Goal: Task Accomplishment & Management: Manage account settings

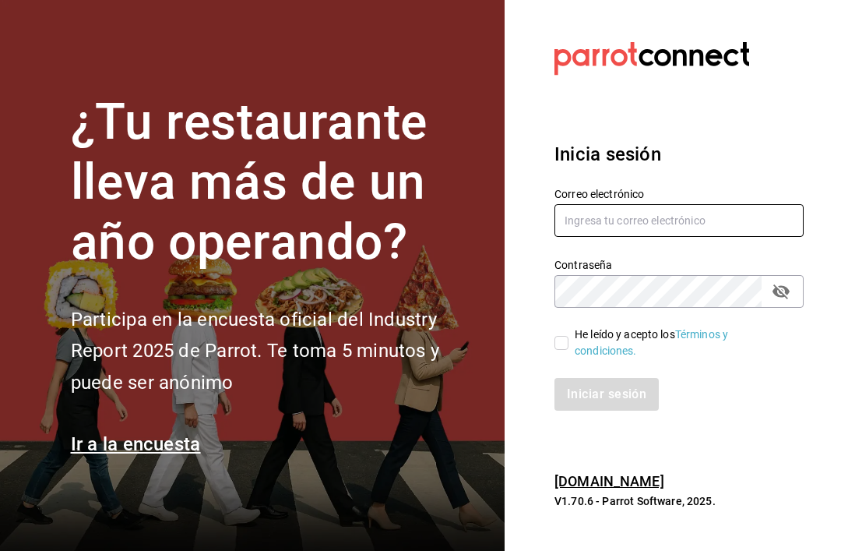
click at [660, 237] on input "text" at bounding box center [679, 220] width 249 height 33
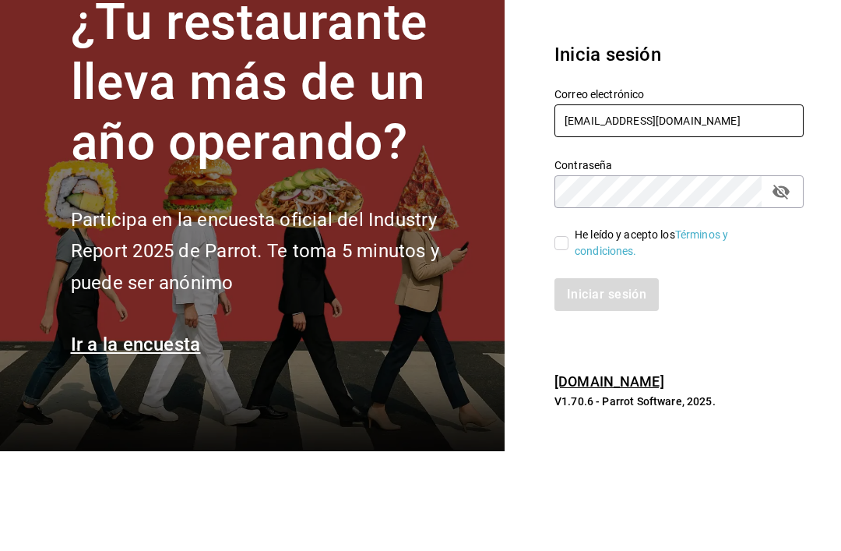
type input "[EMAIL_ADDRESS][DOMAIN_NAME]"
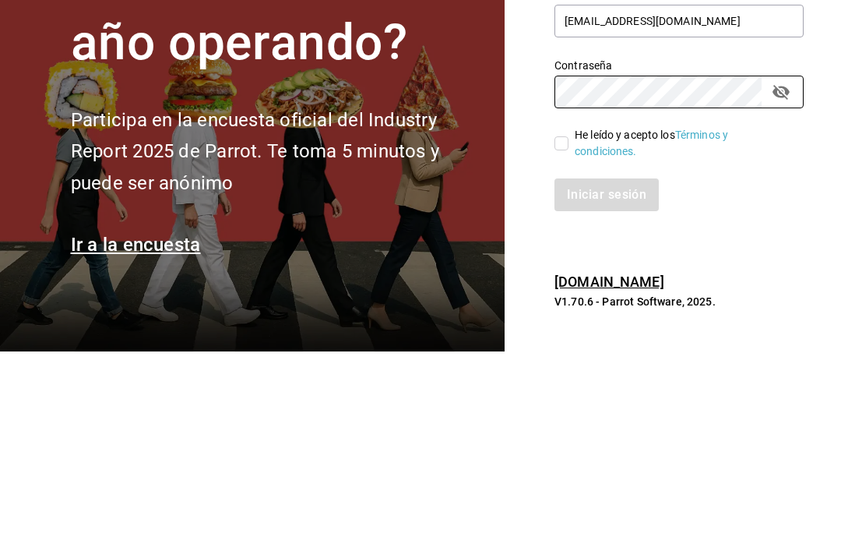
click at [565, 336] on input "He leído y acepto los Términos y condiciones." at bounding box center [562, 343] width 14 height 14
checkbox input "true"
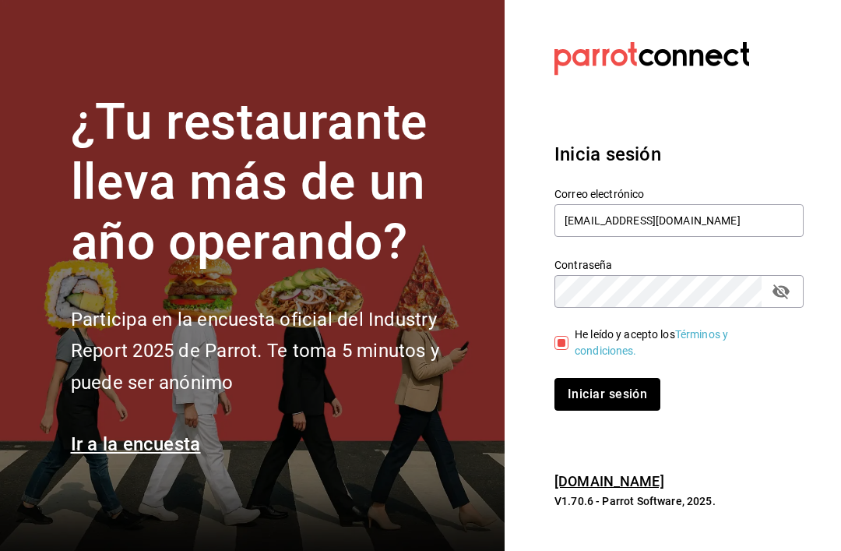
click at [605, 378] on button "Iniciar sesión" at bounding box center [608, 394] width 106 height 33
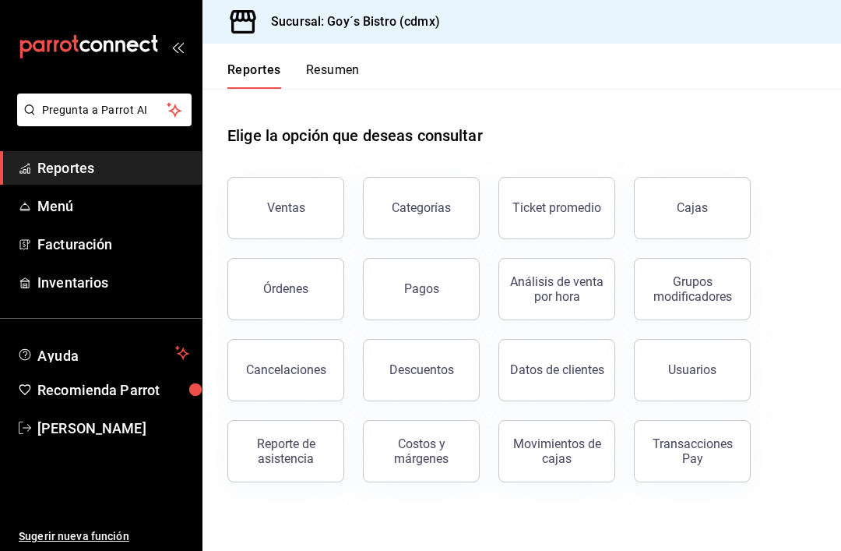
click at [100, 206] on span "Menú" at bounding box center [113, 205] width 152 height 21
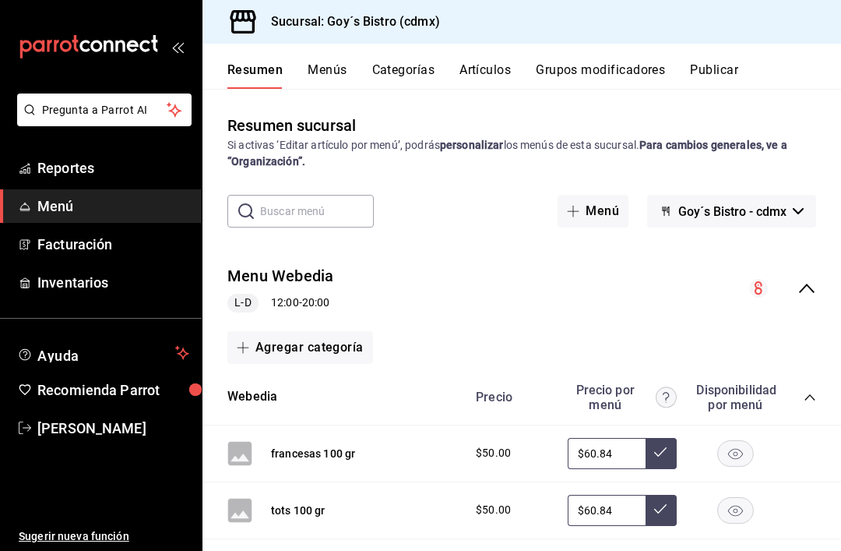
click at [768, 212] on span "Goy´s Bistro - cdmx" at bounding box center [732, 211] width 108 height 15
click at [754, 249] on li "Goy´s Bistro - cdmx" at bounding box center [731, 252] width 134 height 37
click at [311, 301] on div "L-D 12:00 - 20:00" at bounding box center [280, 303] width 107 height 19
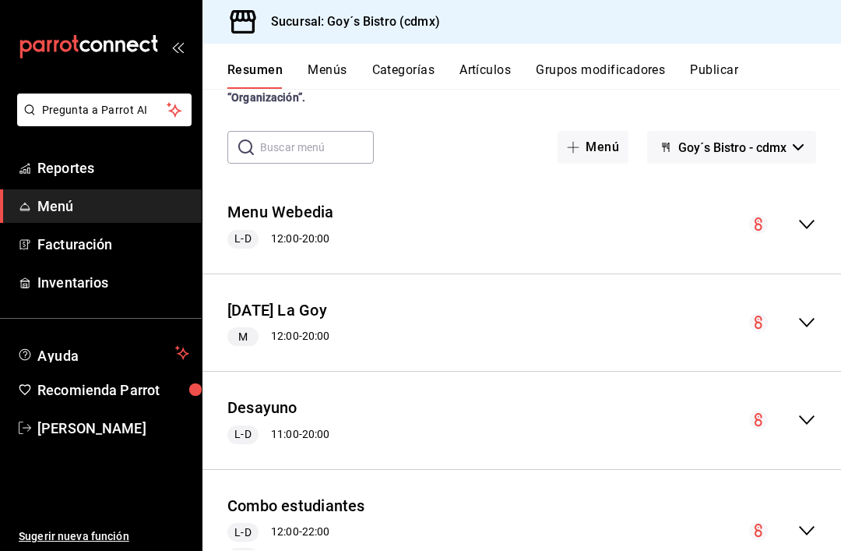
scroll to position [86, 0]
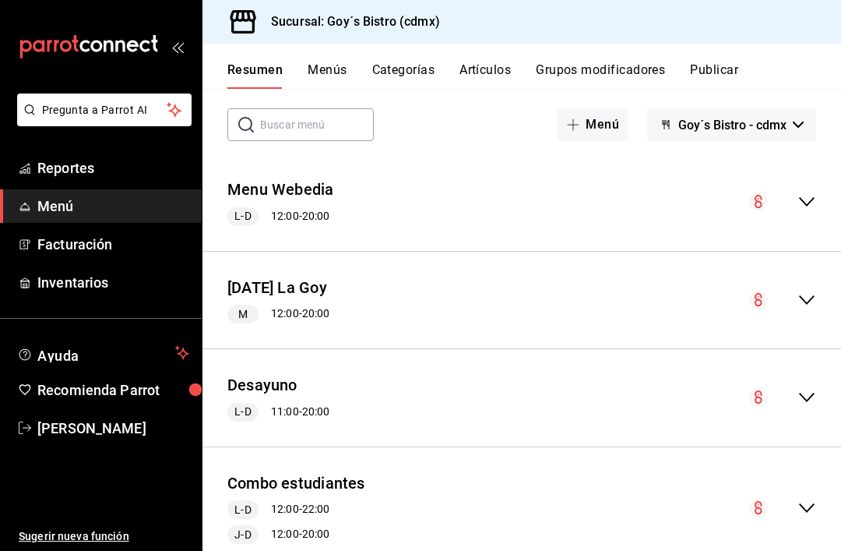
click at [801, 306] on icon "collapse-menu-row" at bounding box center [807, 300] width 19 height 19
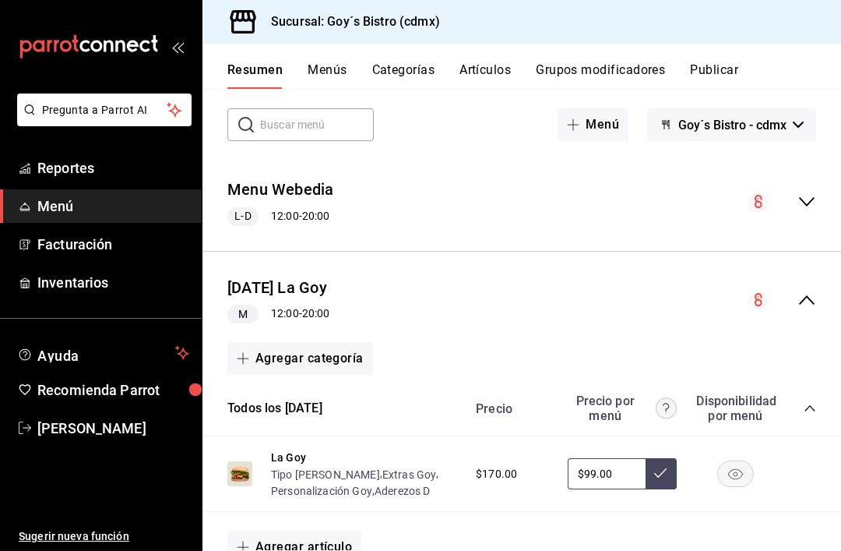
click at [292, 316] on div "M 12:00 - 20:00" at bounding box center [278, 314] width 102 height 19
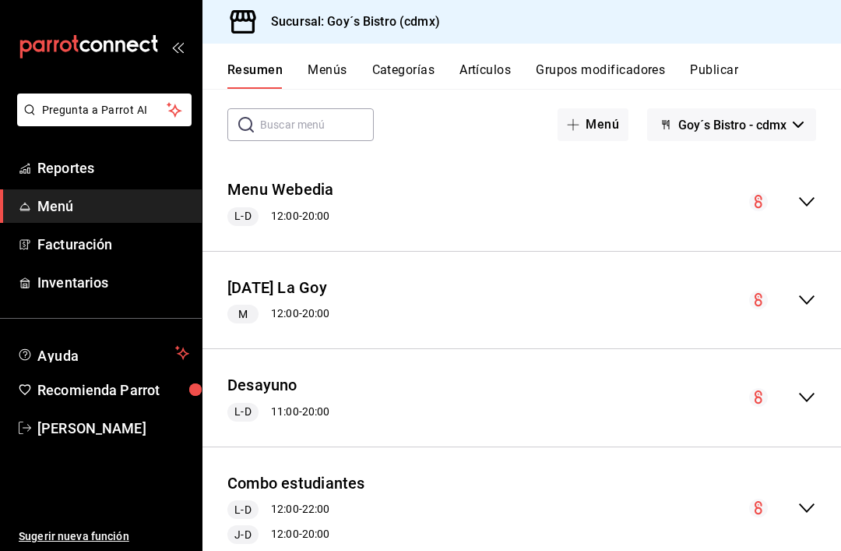
click at [238, 318] on span "M" at bounding box center [243, 314] width 22 height 16
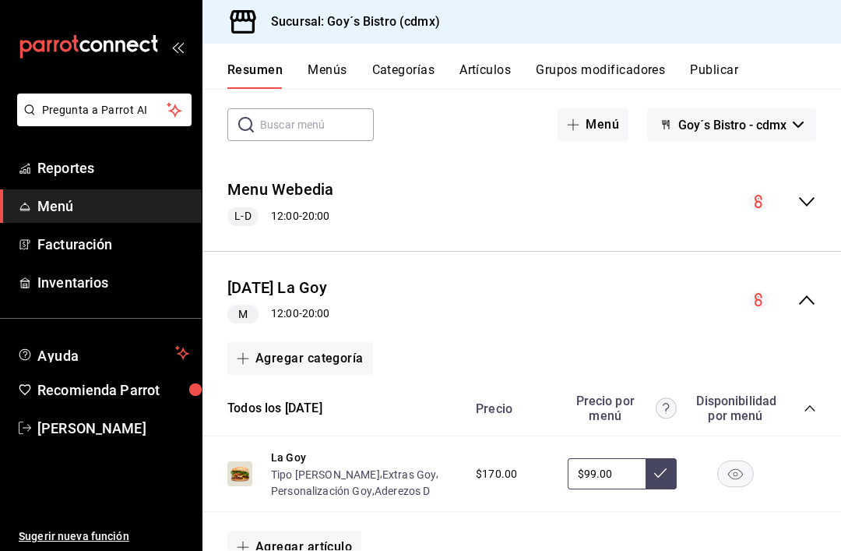
click at [294, 213] on div "L-D 12:00 - 20:00" at bounding box center [280, 216] width 107 height 19
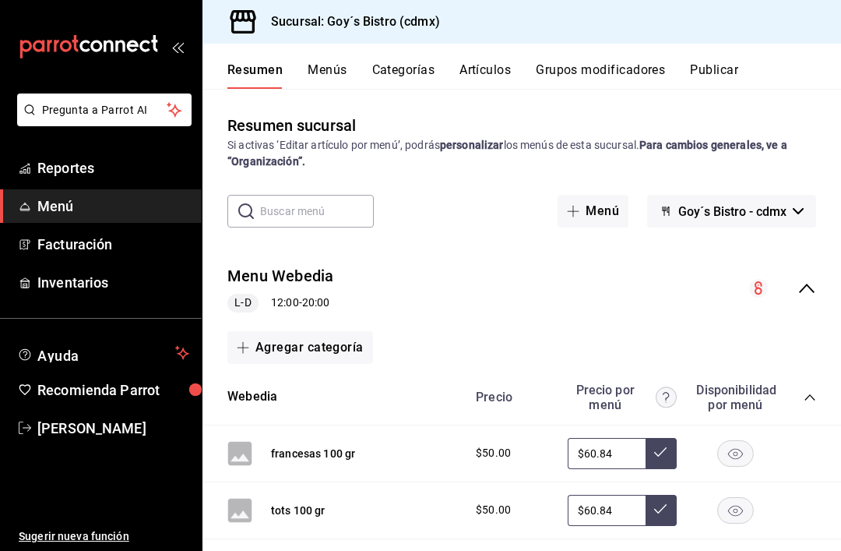
scroll to position [0, 0]
click at [620, 72] on button "Grupos modificadores" at bounding box center [600, 75] width 129 height 26
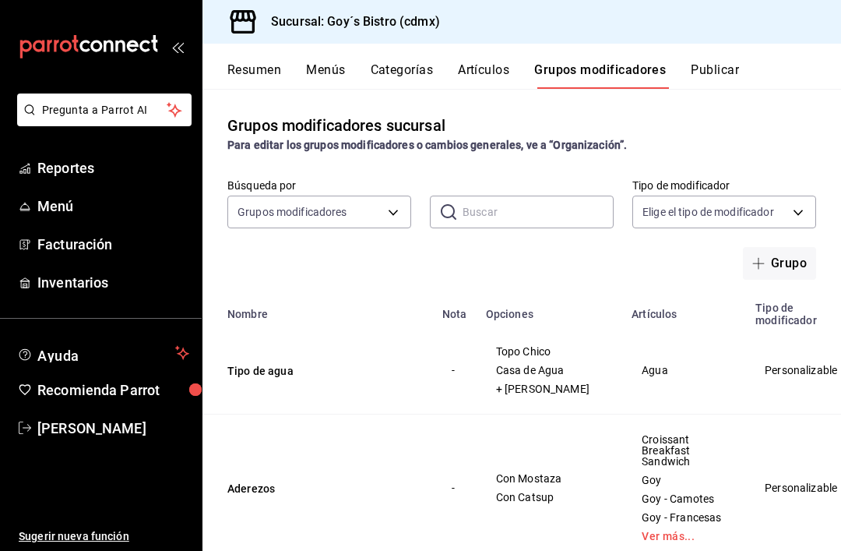
click at [265, 68] on button "Resumen" at bounding box center [254, 75] width 54 height 26
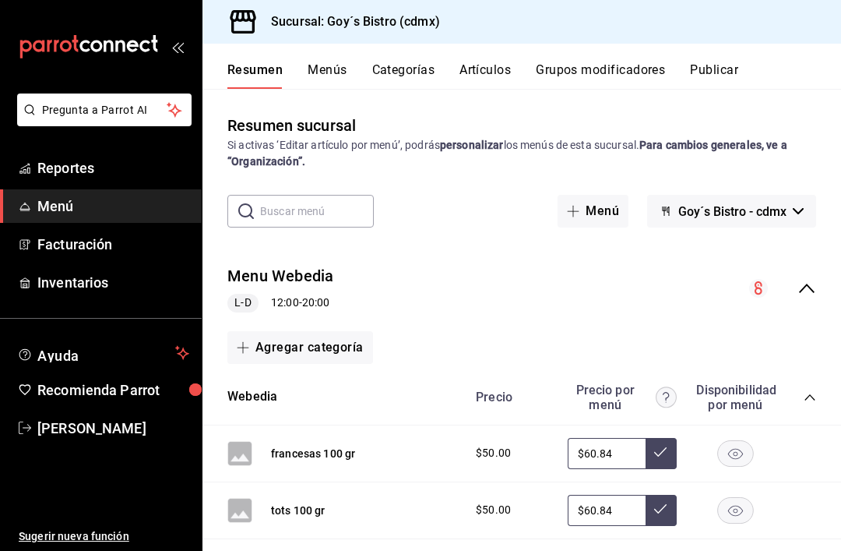
click at [788, 214] on button "Goy´s Bistro - cdmx" at bounding box center [731, 211] width 169 height 33
click at [749, 255] on li "Goy´s Bistro - cdmx" at bounding box center [731, 252] width 134 height 37
click at [238, 302] on span "L-D" at bounding box center [242, 302] width 29 height 16
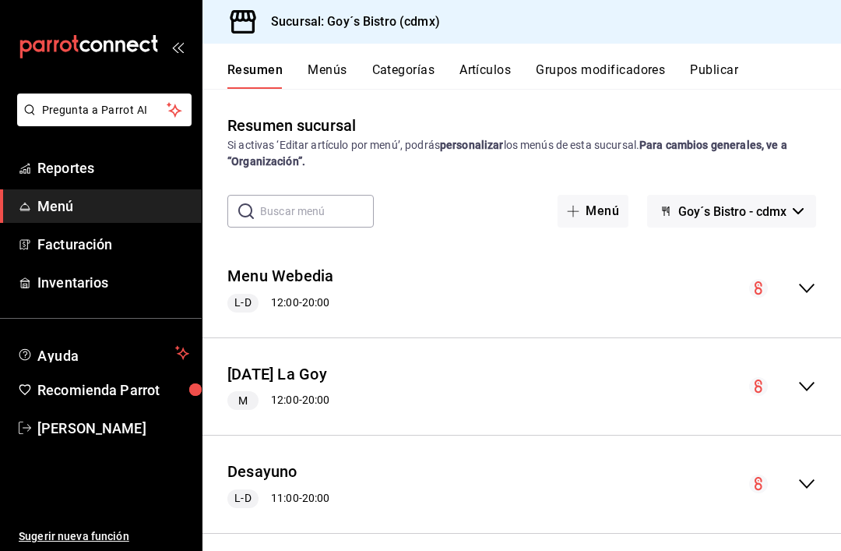
click at [379, 26] on h3 "Sucursal: Goy´s Bistro (cdmx)" at bounding box center [349, 21] width 181 height 19
click at [784, 214] on span "Goy´s Bistro - cdmx" at bounding box center [732, 211] width 108 height 15
click at [770, 239] on li "Goy´s Bistro - cdmx" at bounding box center [731, 252] width 134 height 37
click at [600, 217] on button "Menú" at bounding box center [593, 211] width 71 height 33
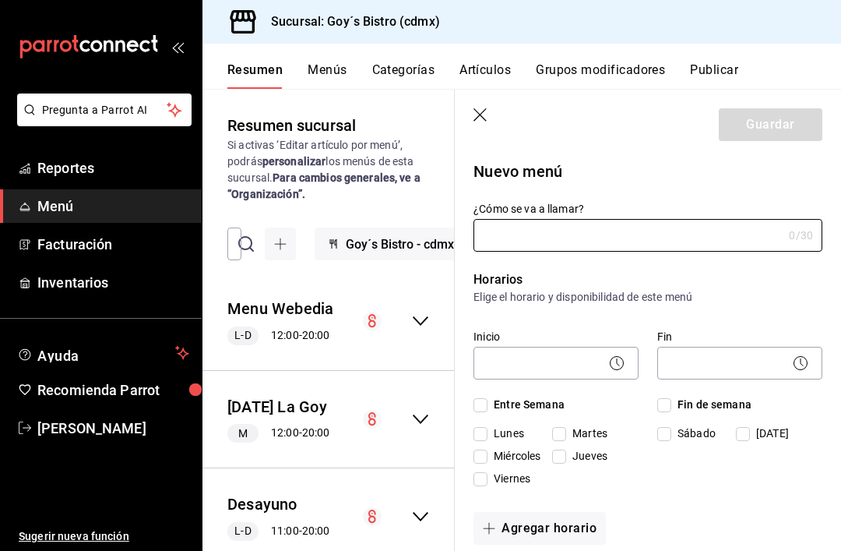
type input "1758333918494"
click at [480, 114] on icon "button" at bounding box center [480, 114] width 13 height 13
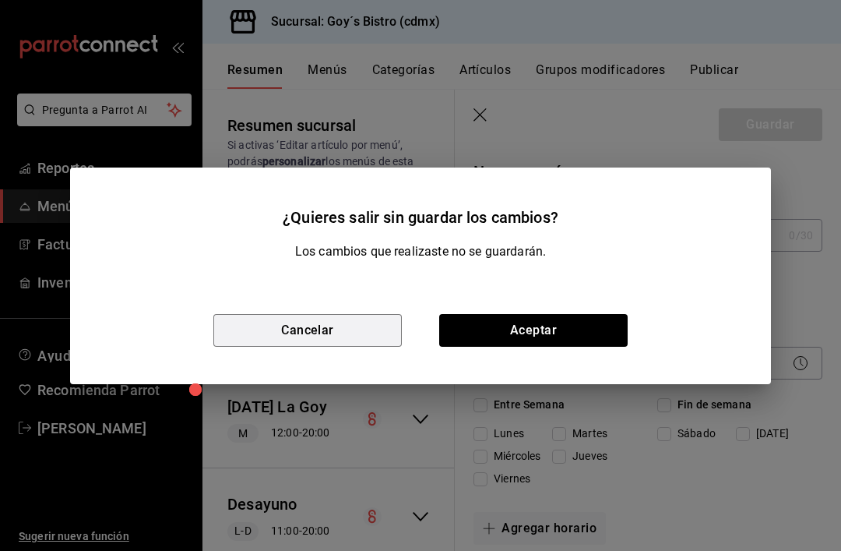
click at [326, 326] on button "Cancelar" at bounding box center [307, 330] width 188 height 33
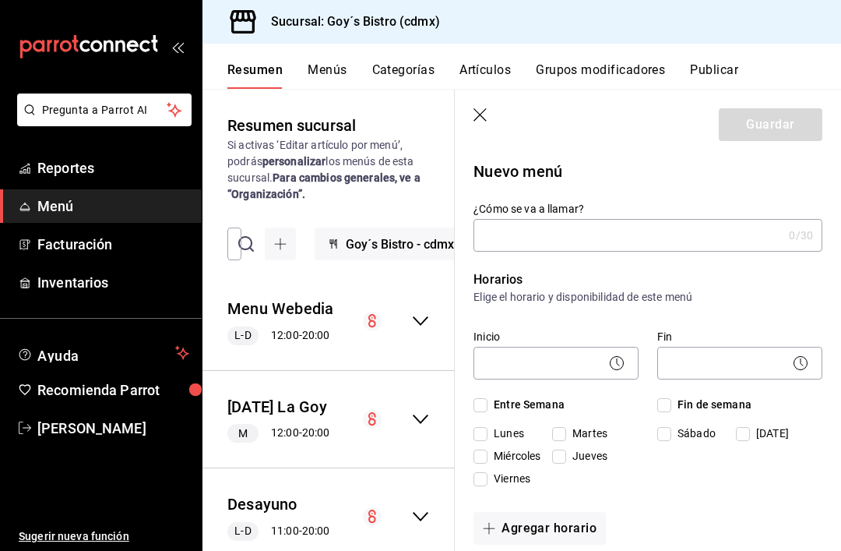
click at [477, 118] on icon "button" at bounding box center [480, 114] width 13 height 13
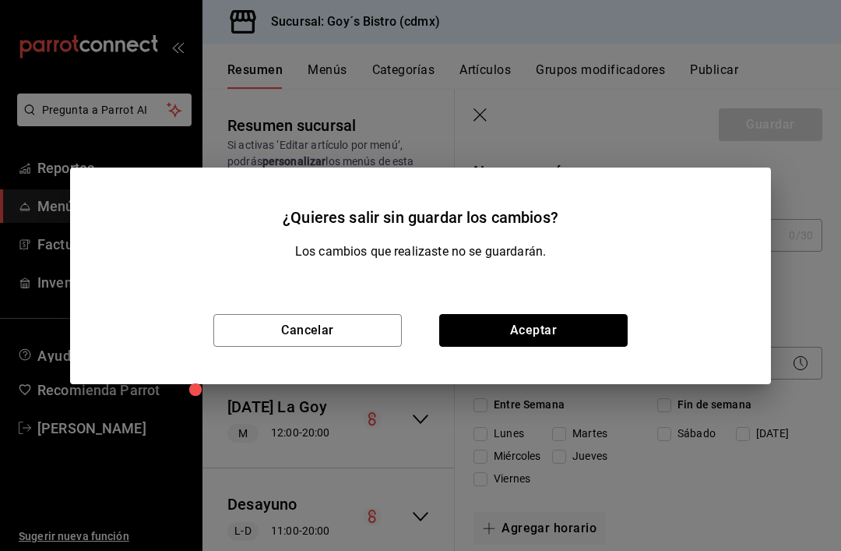
click at [548, 338] on button "Aceptar" at bounding box center [533, 330] width 188 height 33
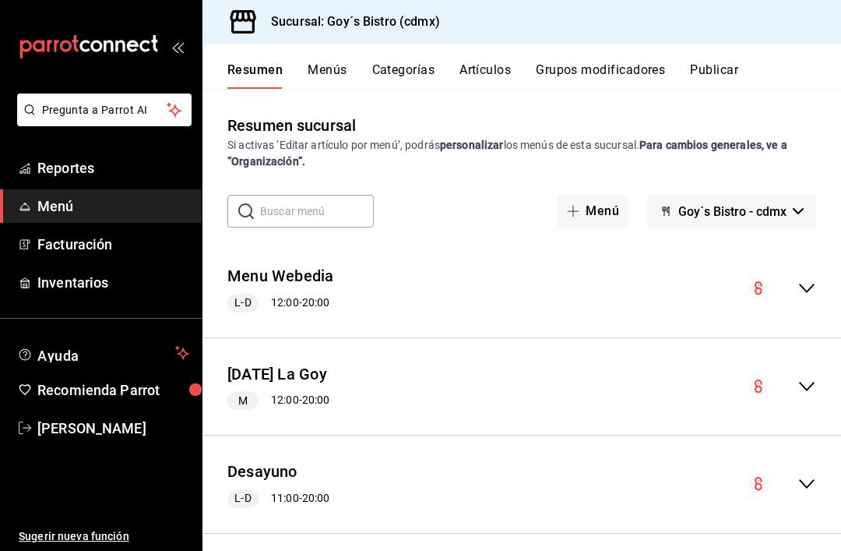
click at [121, 175] on span "Reportes" at bounding box center [113, 167] width 152 height 21
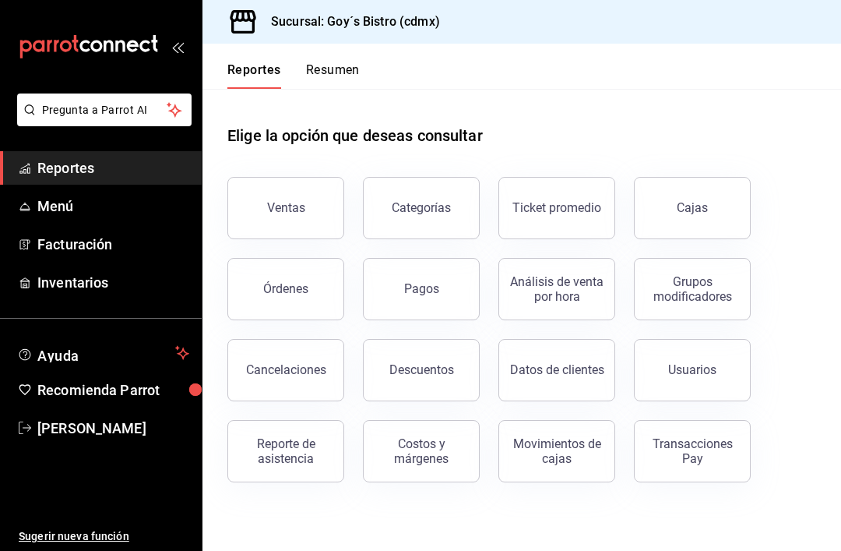
click at [333, 69] on button "Resumen" at bounding box center [333, 75] width 54 height 26
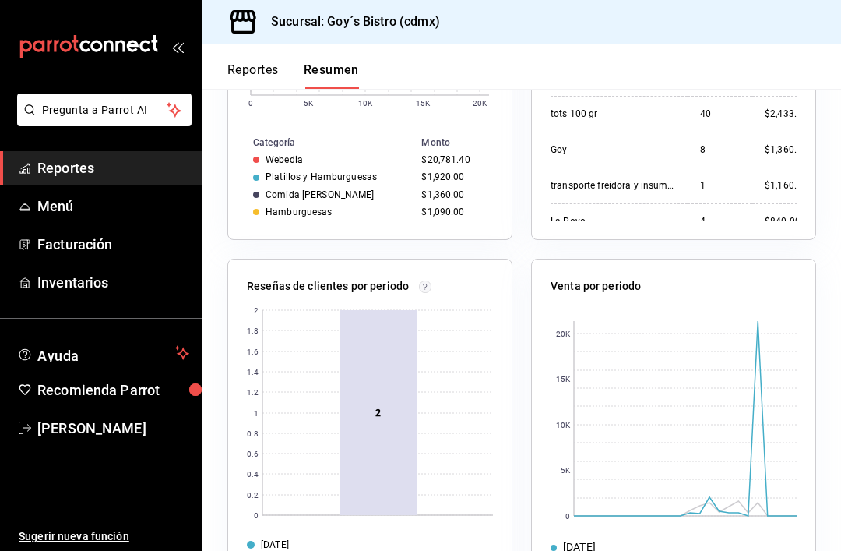
scroll to position [977, 0]
click at [100, 204] on span "Menú" at bounding box center [113, 205] width 152 height 21
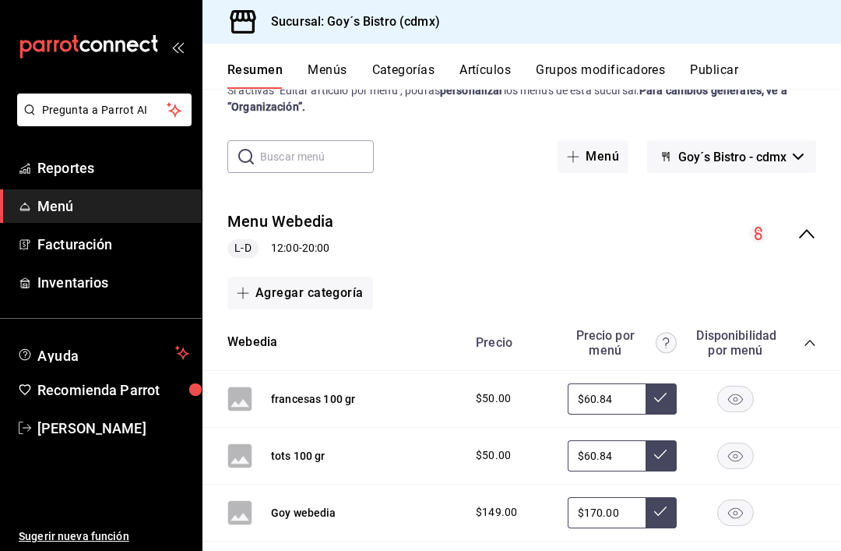
scroll to position [66, 0]
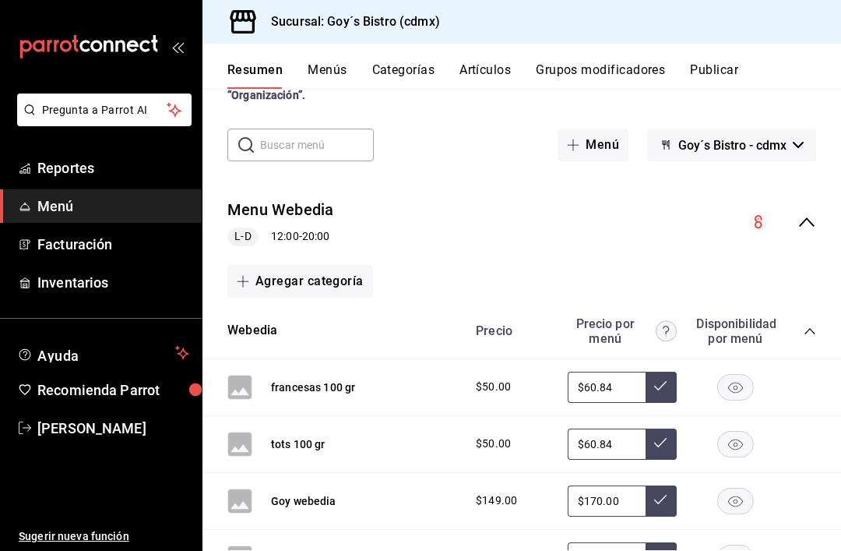
click at [805, 107] on div "Resumen sucursal Si activas ‘Editar artículo por menú’, podrás personalizar los…" at bounding box center [522, 266] width 639 height 436
click at [758, 221] on icon "collapse-menu-row" at bounding box center [759, 221] width 8 height 13
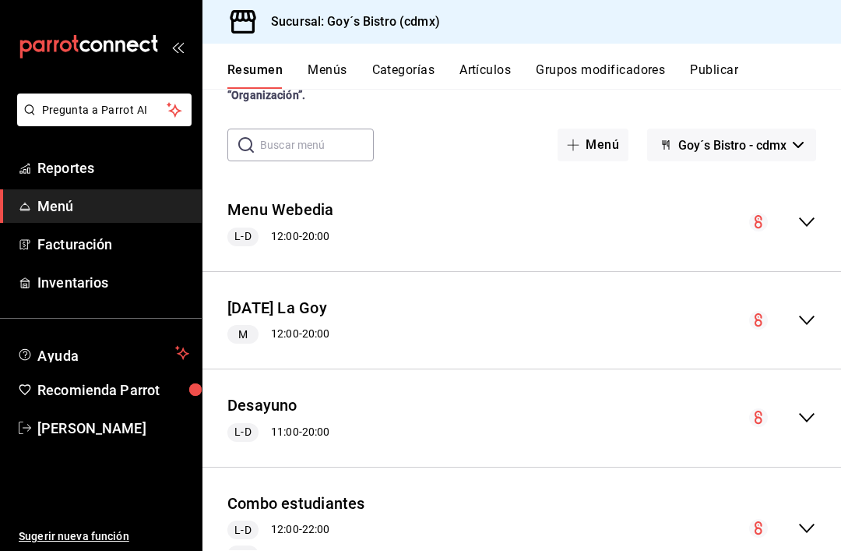
click at [752, 220] on circle "collapse-menu-row" at bounding box center [758, 222] width 19 height 19
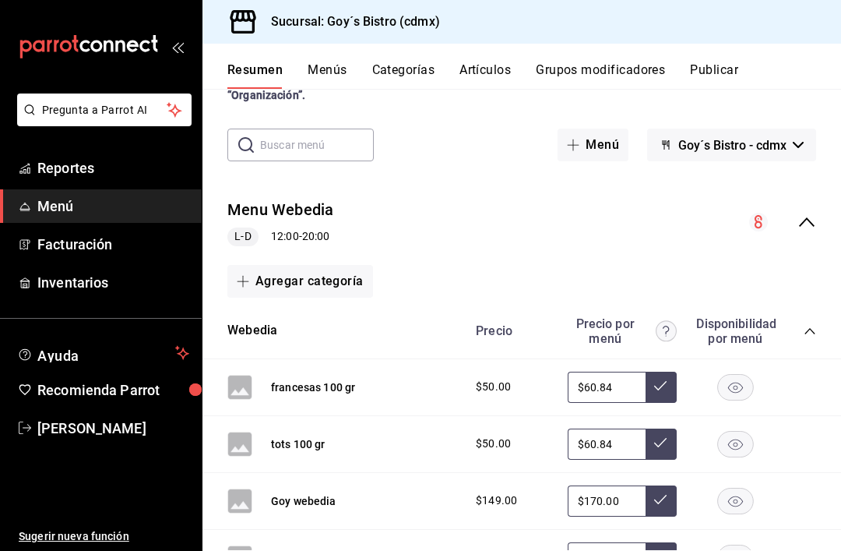
click at [749, 220] on div "Menu Webedia L-D 12:00 - 20:00" at bounding box center [522, 222] width 639 height 72
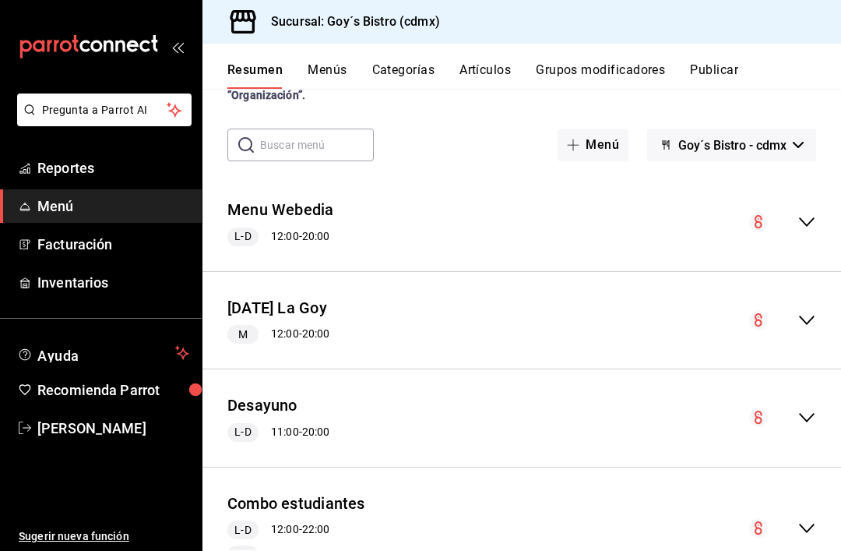
click at [805, 224] on icon "collapse-menu-row" at bounding box center [807, 221] width 16 height 9
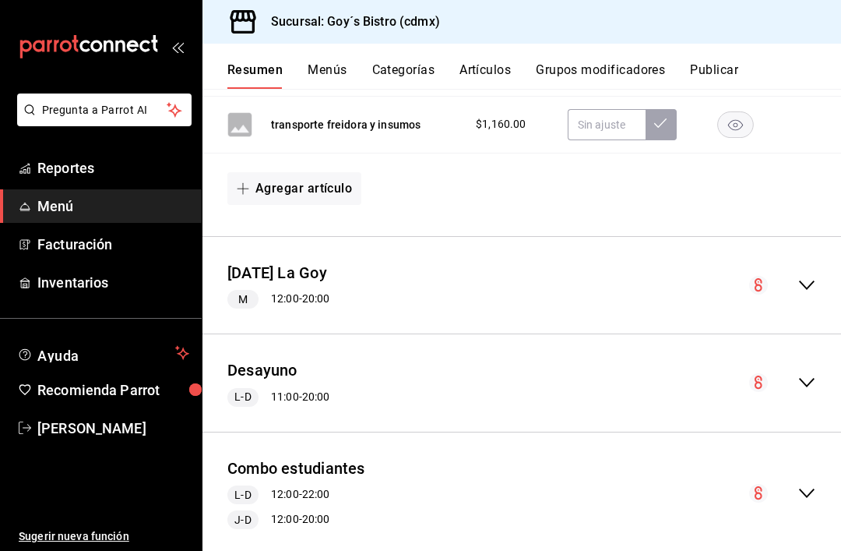
scroll to position [676, 0]
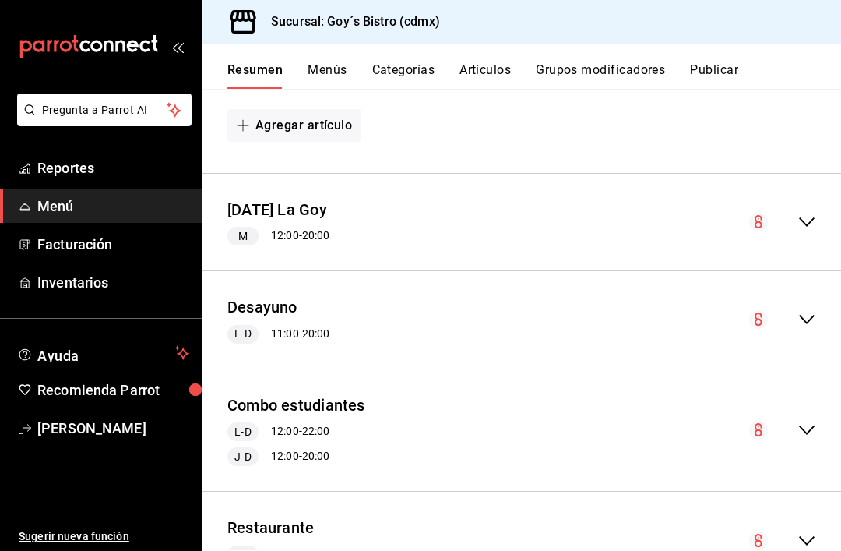
click at [310, 235] on div "M 12:00 - 20:00" at bounding box center [278, 236] width 102 height 19
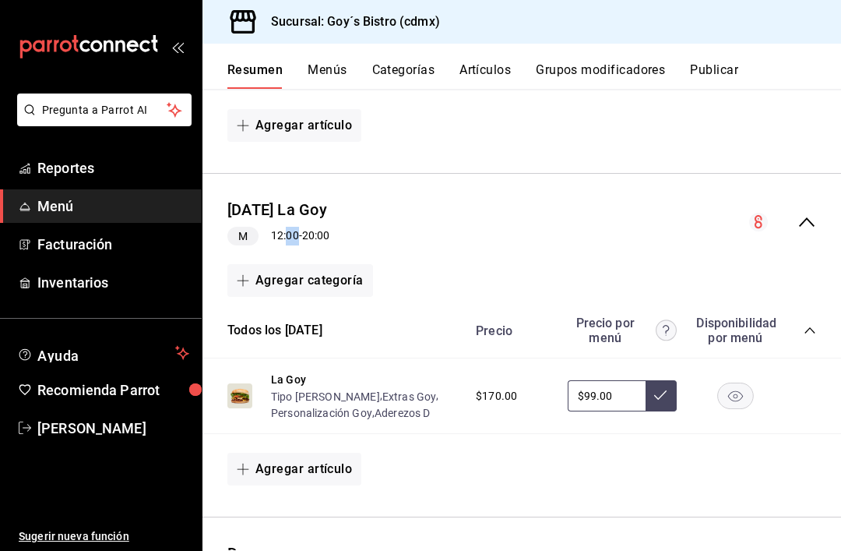
click at [322, 237] on div "M 12:00 - 20:00" at bounding box center [278, 236] width 102 height 19
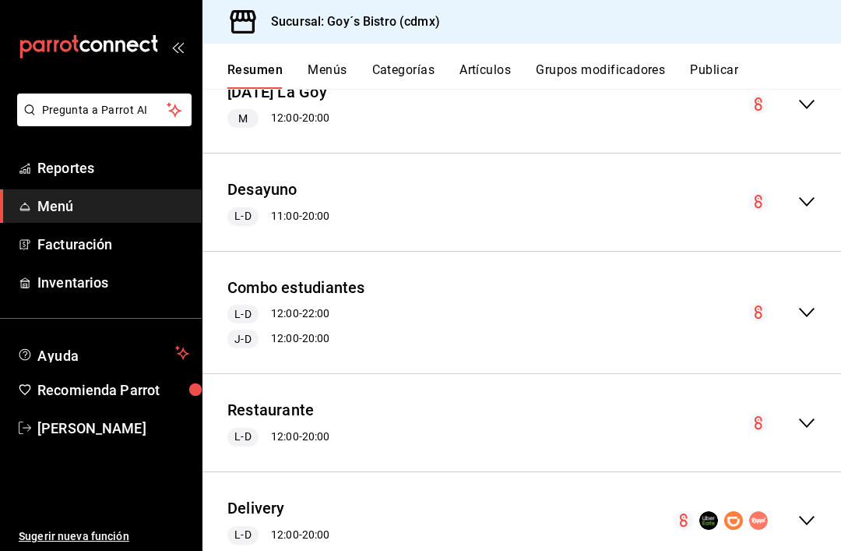
scroll to position [792, 0]
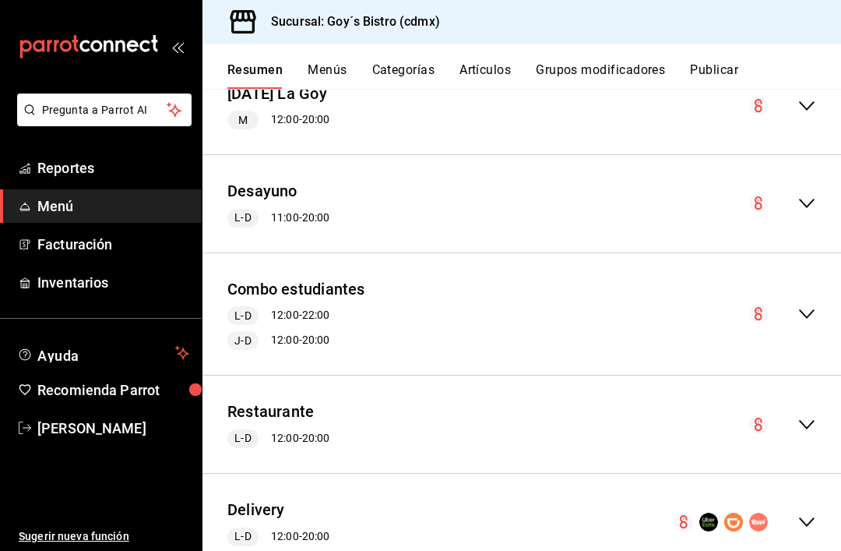
click at [459, 435] on div "Restaurante L-D 12:00 - 20:00" at bounding box center [522, 424] width 639 height 72
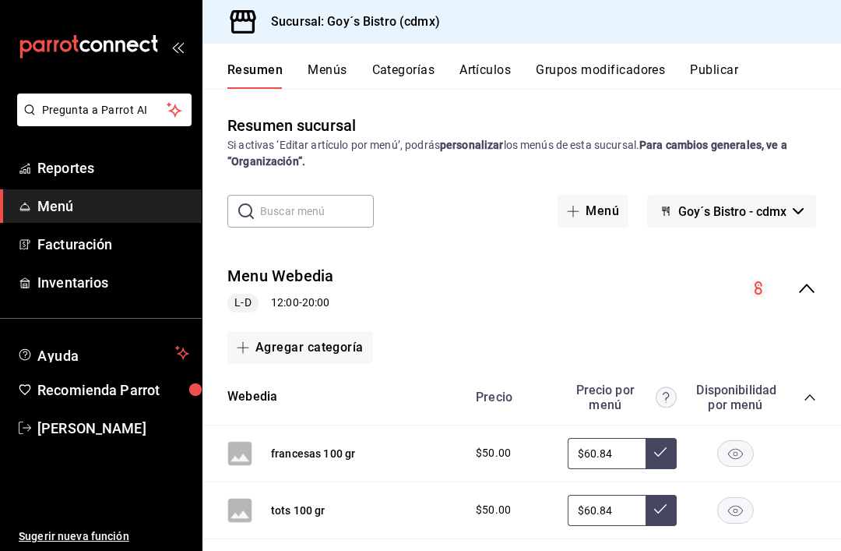
scroll to position [0, 0]
click at [54, 173] on span "Reportes" at bounding box center [113, 167] width 152 height 21
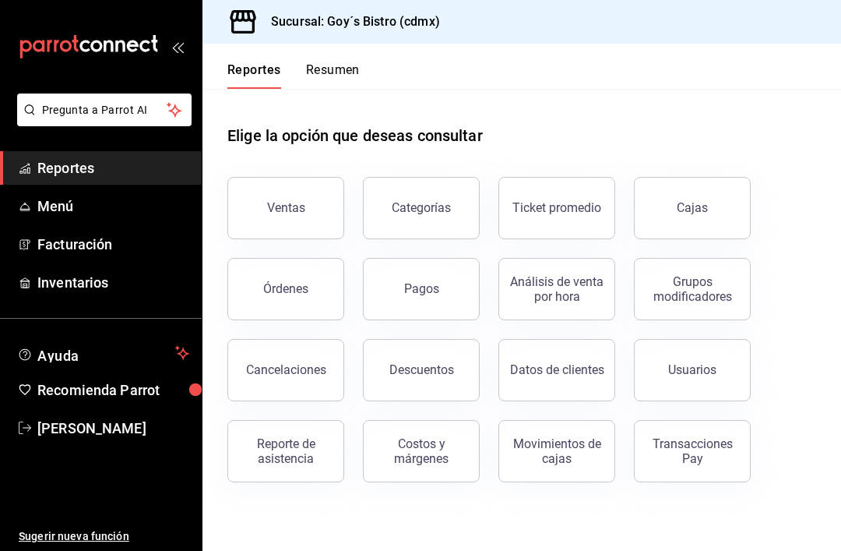
click at [46, 358] on span "Ayuda" at bounding box center [103, 352] width 132 height 19
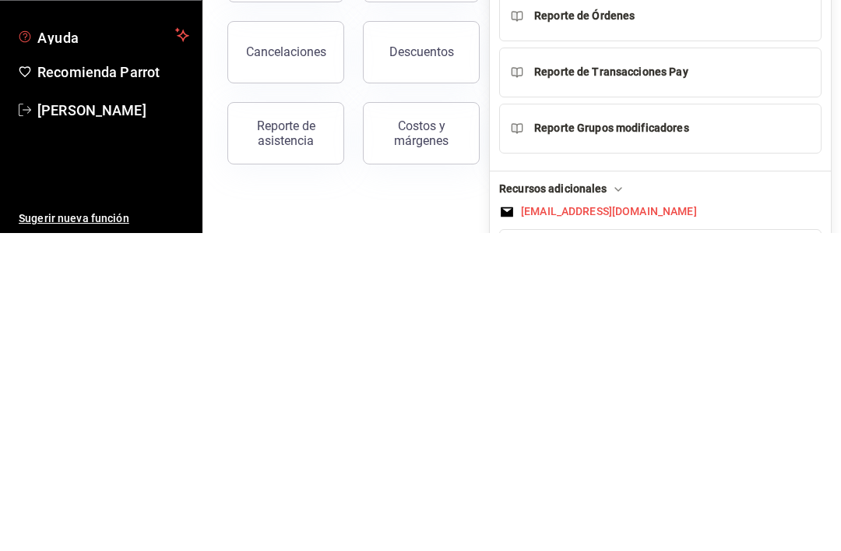
scroll to position [50, 0]
click at [431, 153] on main "Elige la opción que deseas consultar Ventas Categorías Ticket promedio Cajas Ór…" at bounding box center [522, 320] width 639 height 462
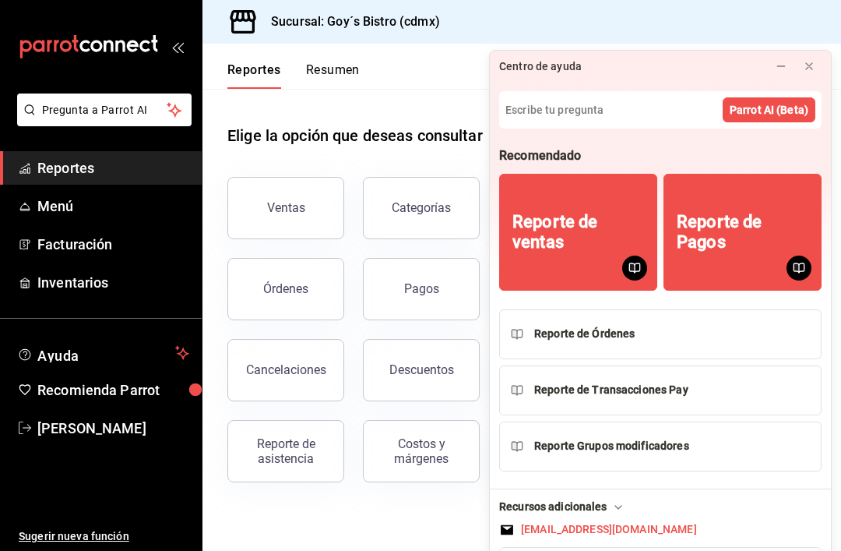
click at [606, 503] on div "Recursos adicionales" at bounding box center [562, 506] width 127 height 16
click at [611, 535] on div "Recursos adicionales" at bounding box center [562, 529] width 127 height 16
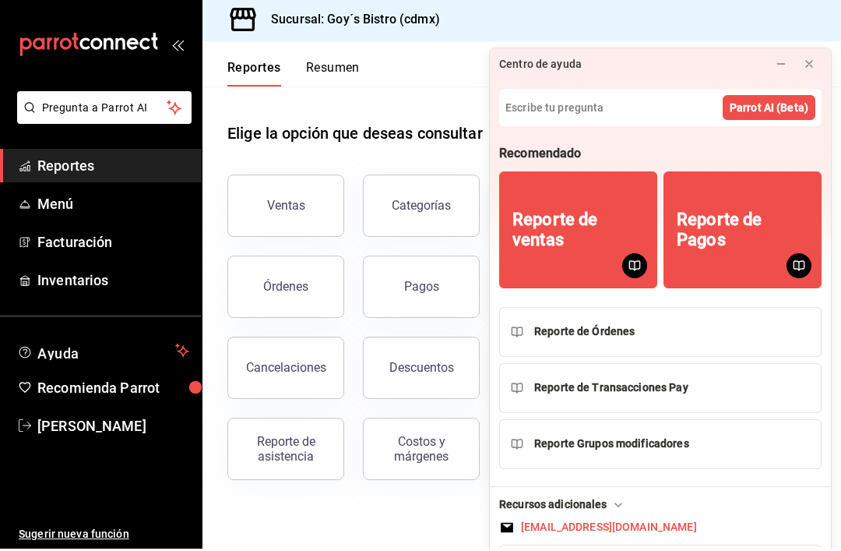
scroll to position [0, 0]
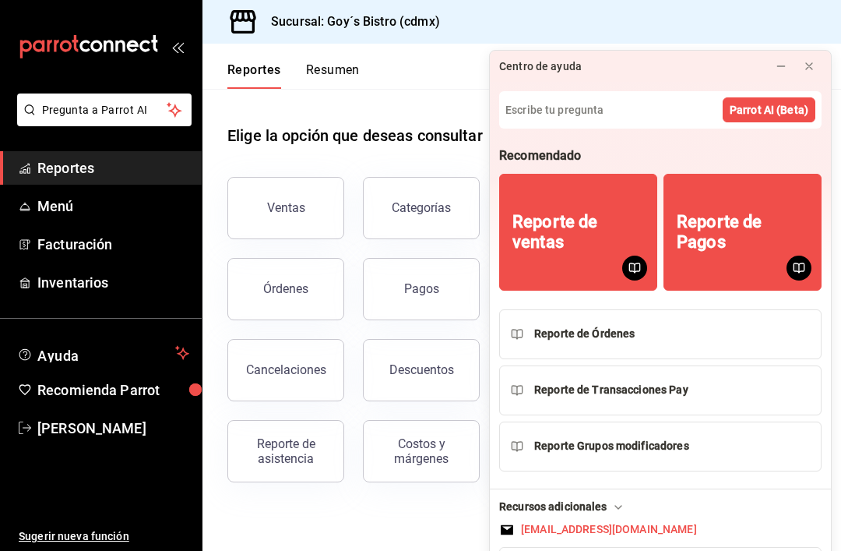
click at [181, 42] on icon "open_drawer_menu" at bounding box center [177, 47] width 12 height 12
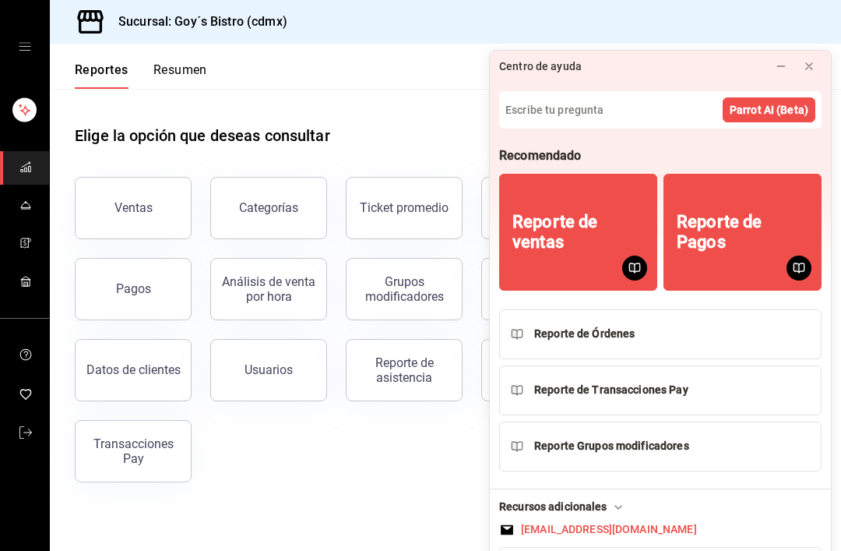
scroll to position [50, 0]
click at [703, 326] on div "Reporte de Órdenes" at bounding box center [660, 335] width 252 height 18
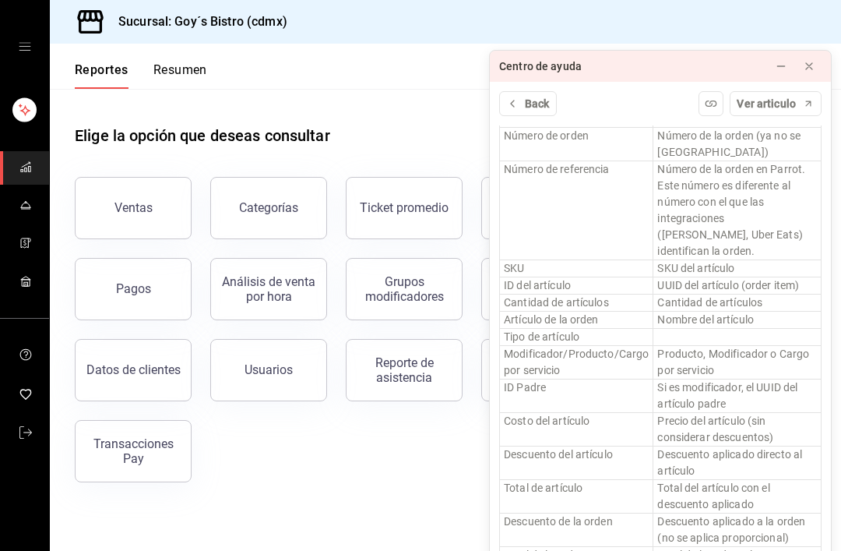
scroll to position [3942, 0]
click at [28, 44] on icon "open drawer" at bounding box center [25, 47] width 12 height 12
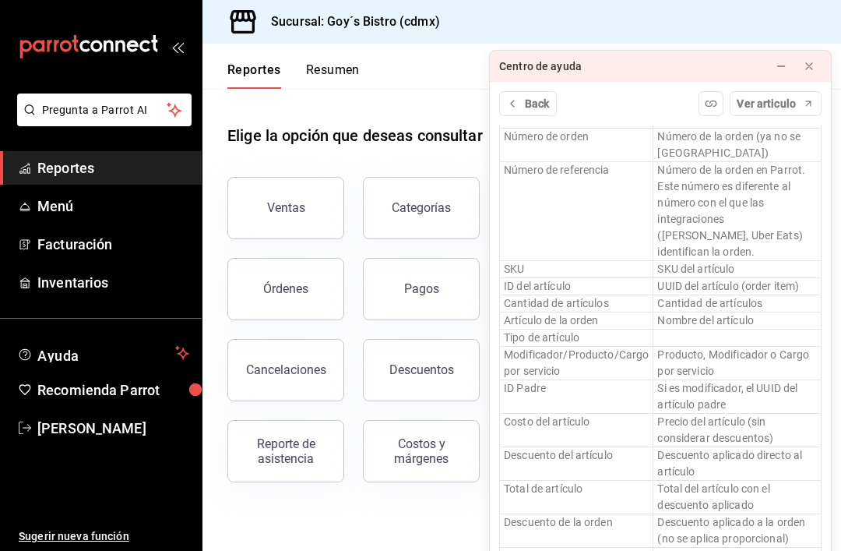
click at [48, 201] on span "Menú" at bounding box center [113, 205] width 152 height 21
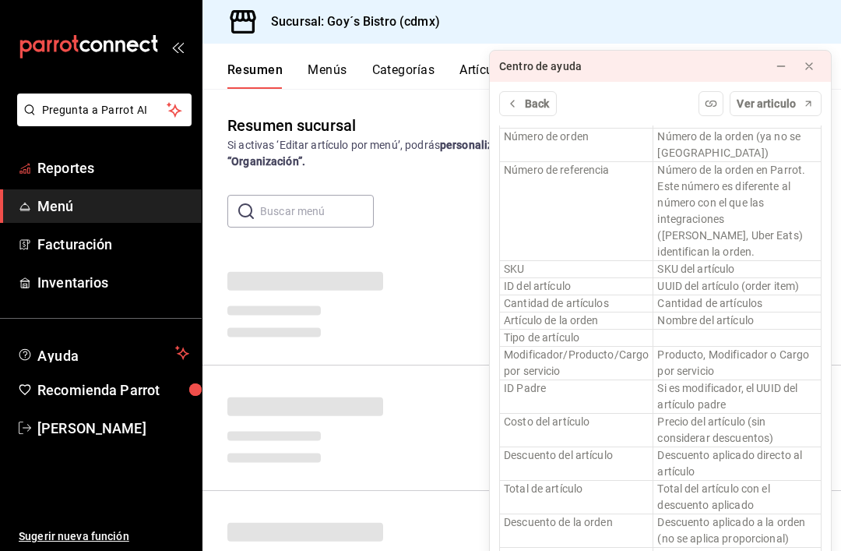
click at [44, 184] on link "Reportes" at bounding box center [101, 167] width 202 height 33
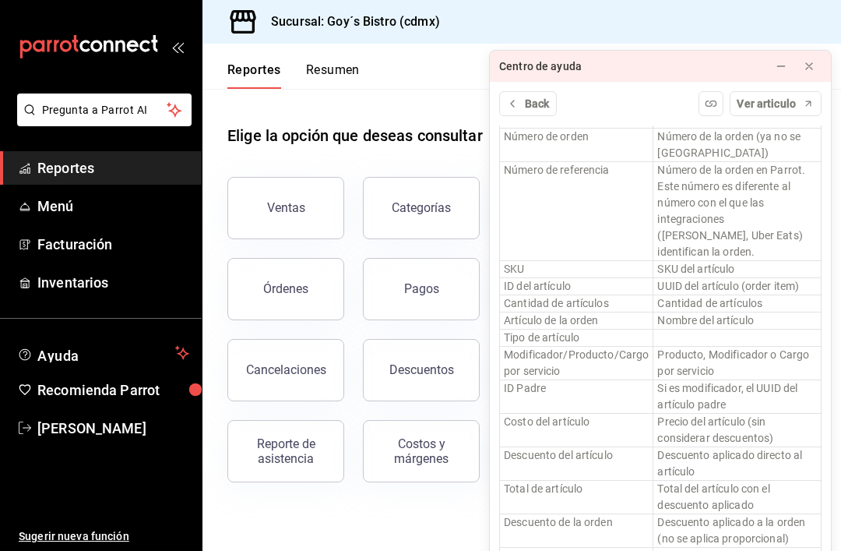
click at [810, 60] on icon at bounding box center [809, 66] width 12 height 12
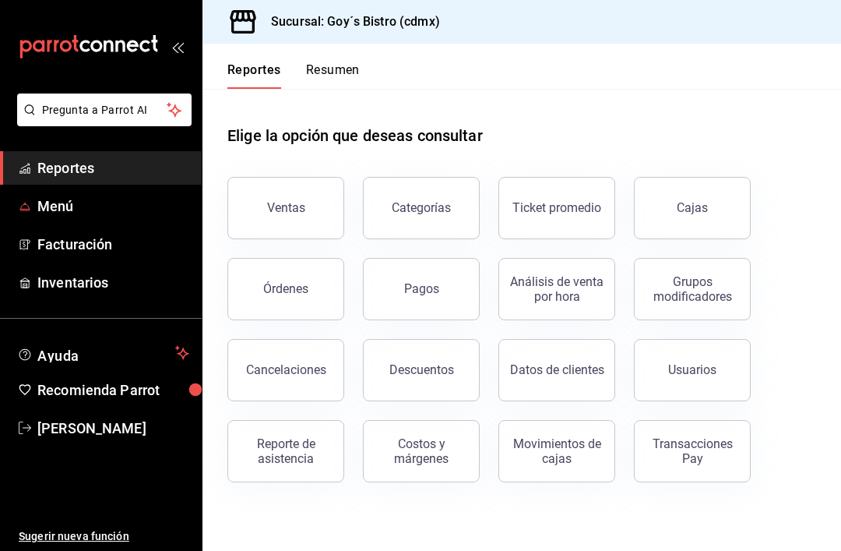
click at [113, 214] on span "Menú" at bounding box center [113, 205] width 152 height 21
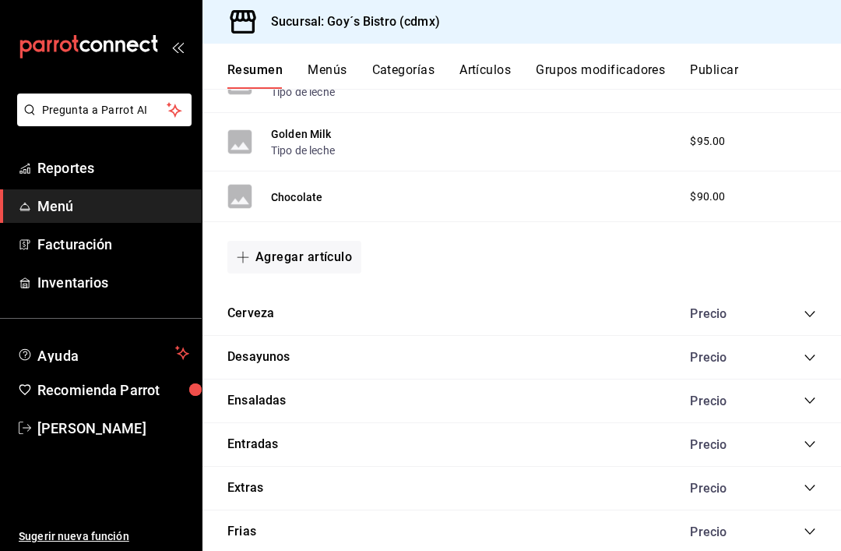
scroll to position [1047, 0]
